Goal: Check status: Check status

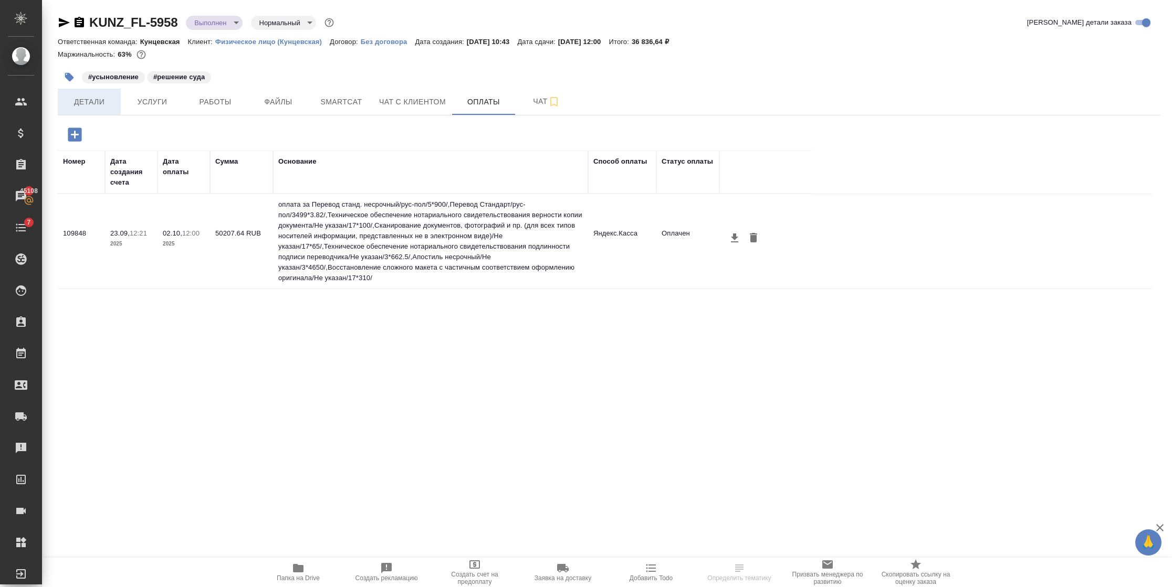
click at [102, 92] on button "Детали" at bounding box center [89, 102] width 63 height 26
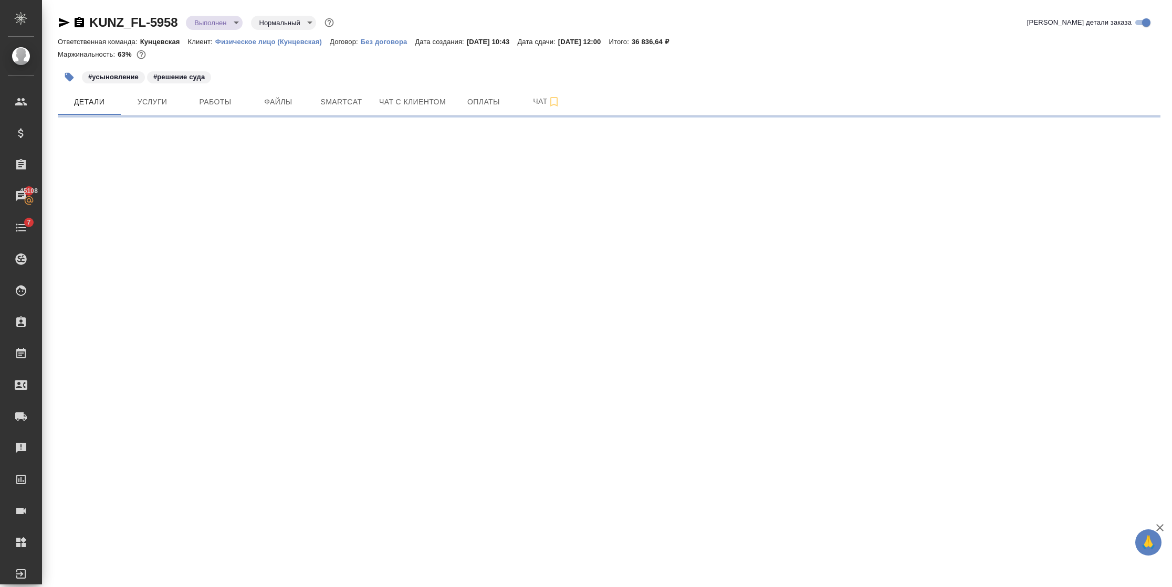
select select "RU"
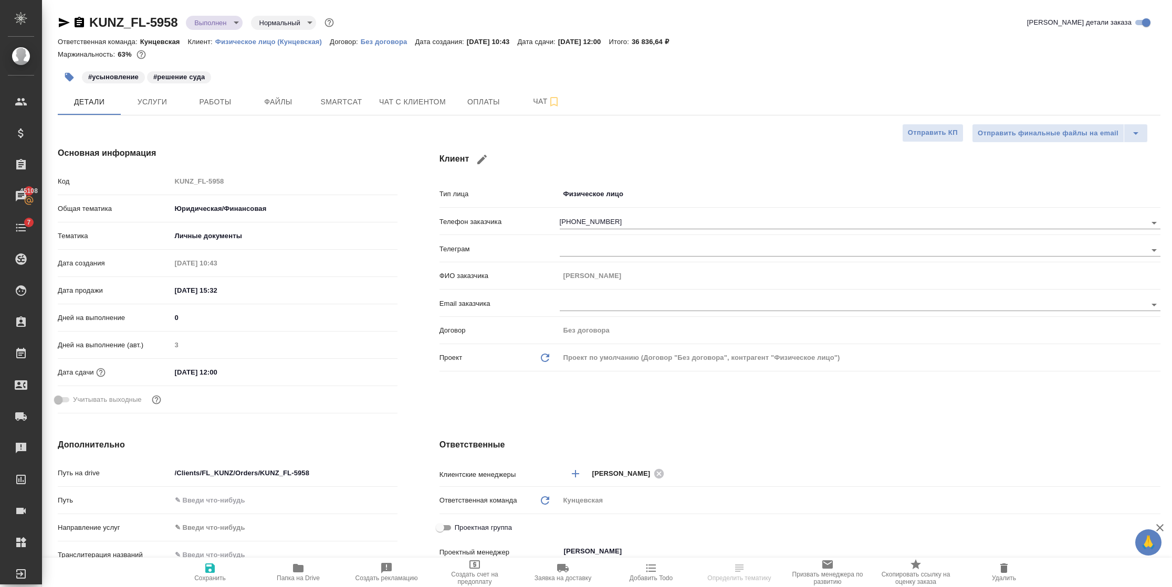
type textarea "x"
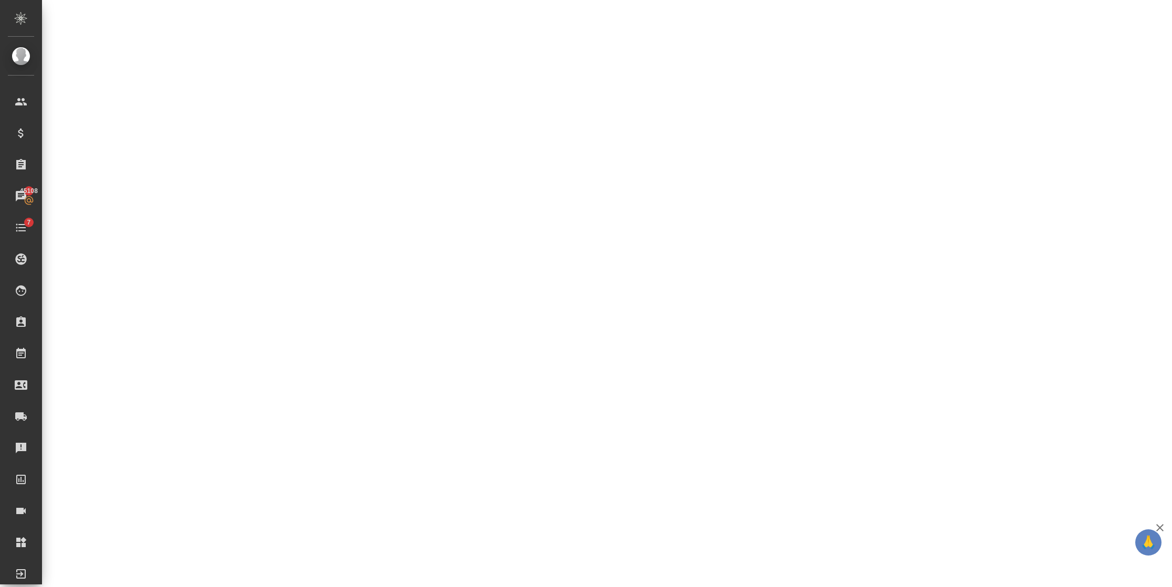
select select "RU"
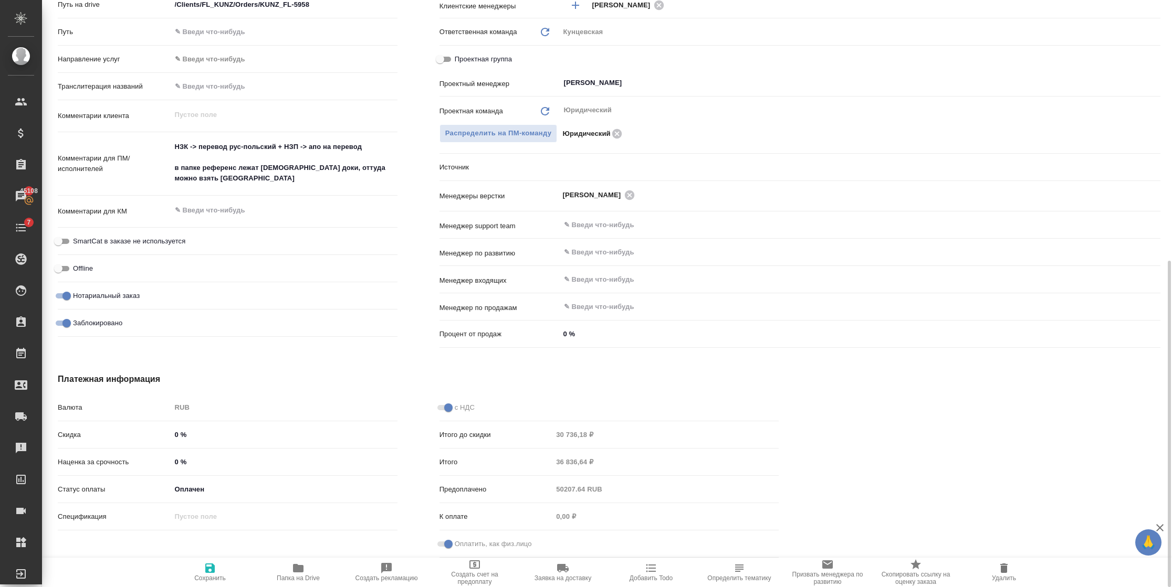
type textarea "x"
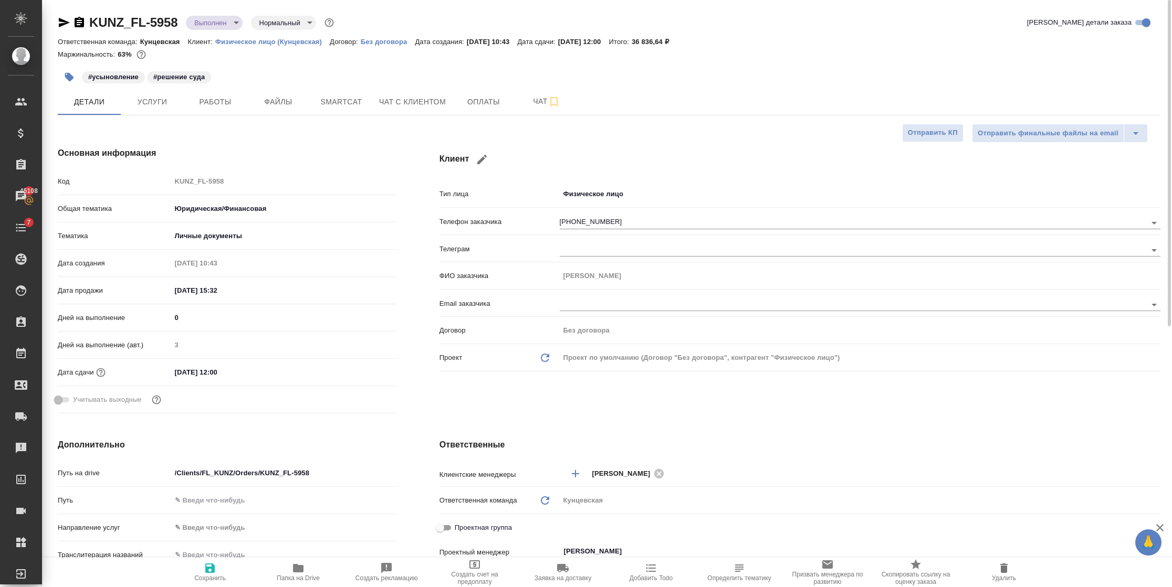
type textarea "x"
